Goal: Book appointment/travel/reservation

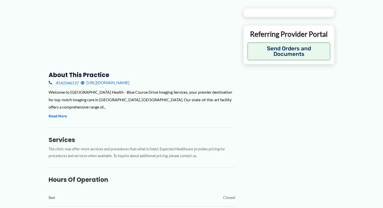
type input "**********"
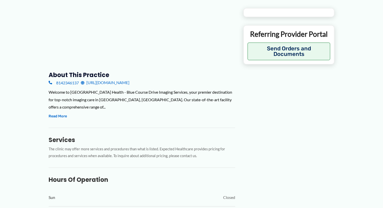
type input "**********"
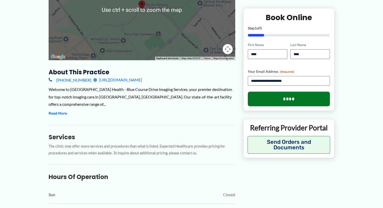
scroll to position [126, 0]
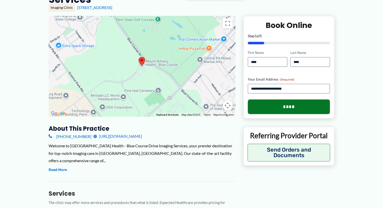
scroll to position [76, 0]
